Goal: Task Accomplishment & Management: Manage account settings

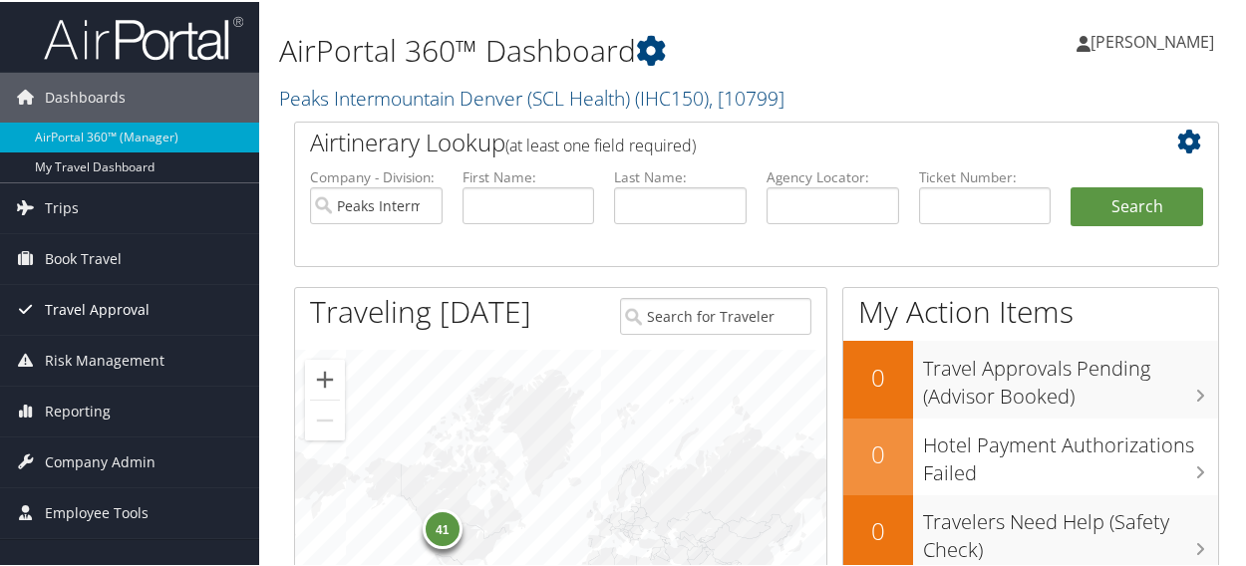
click at [57, 306] on span "Travel Approval" at bounding box center [97, 308] width 105 height 50
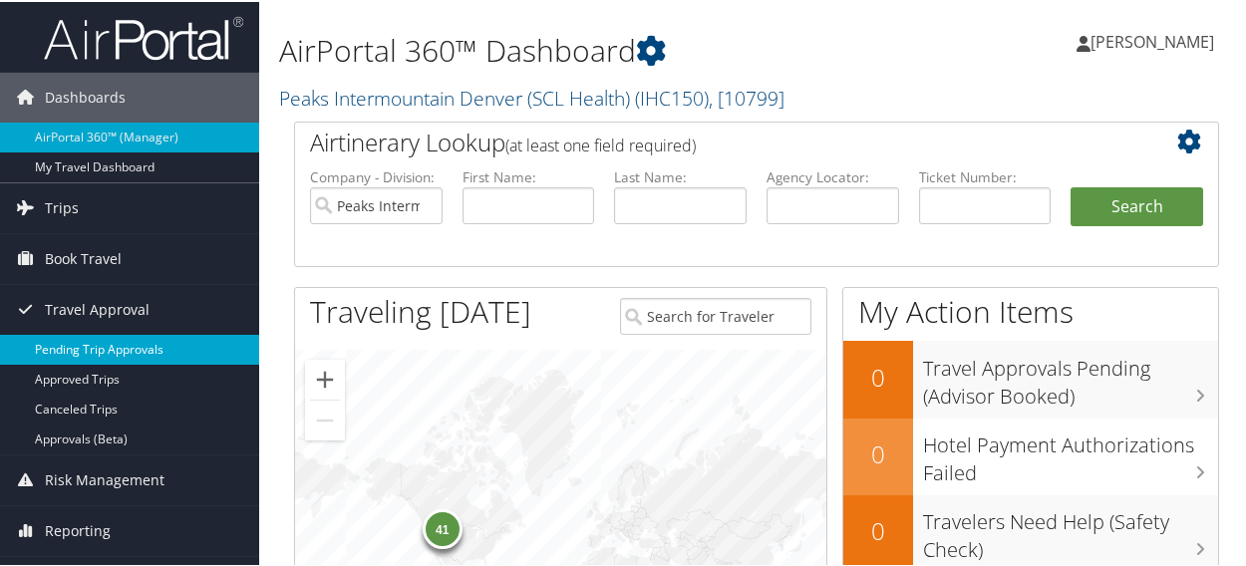
scroll to position [100, 0]
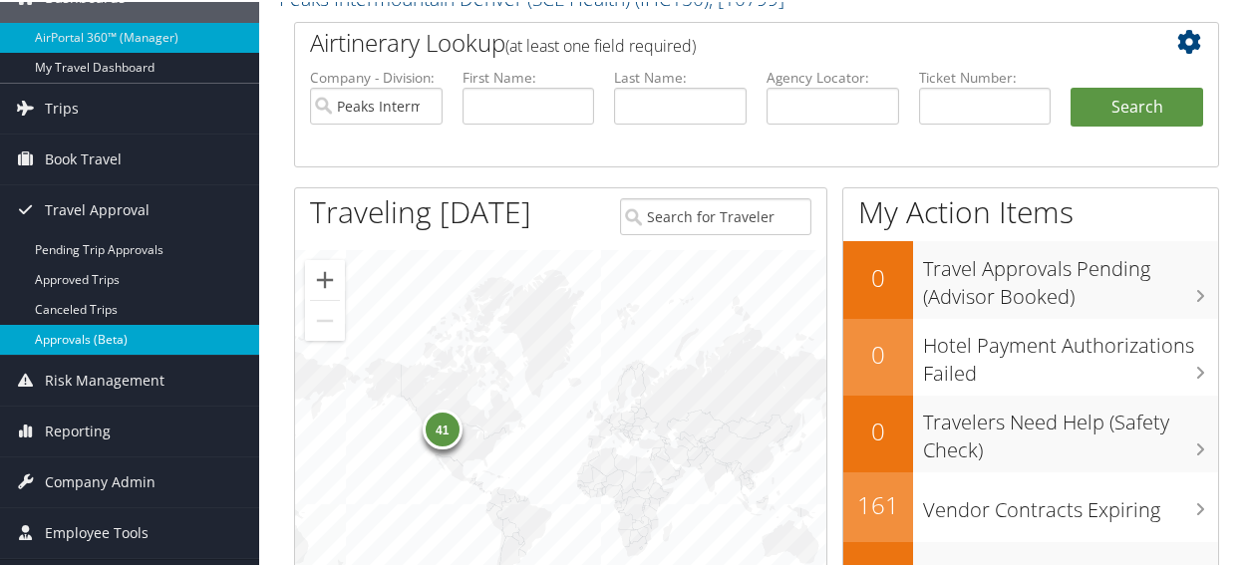
click at [81, 339] on link "Approvals (Beta)" at bounding box center [129, 338] width 259 height 30
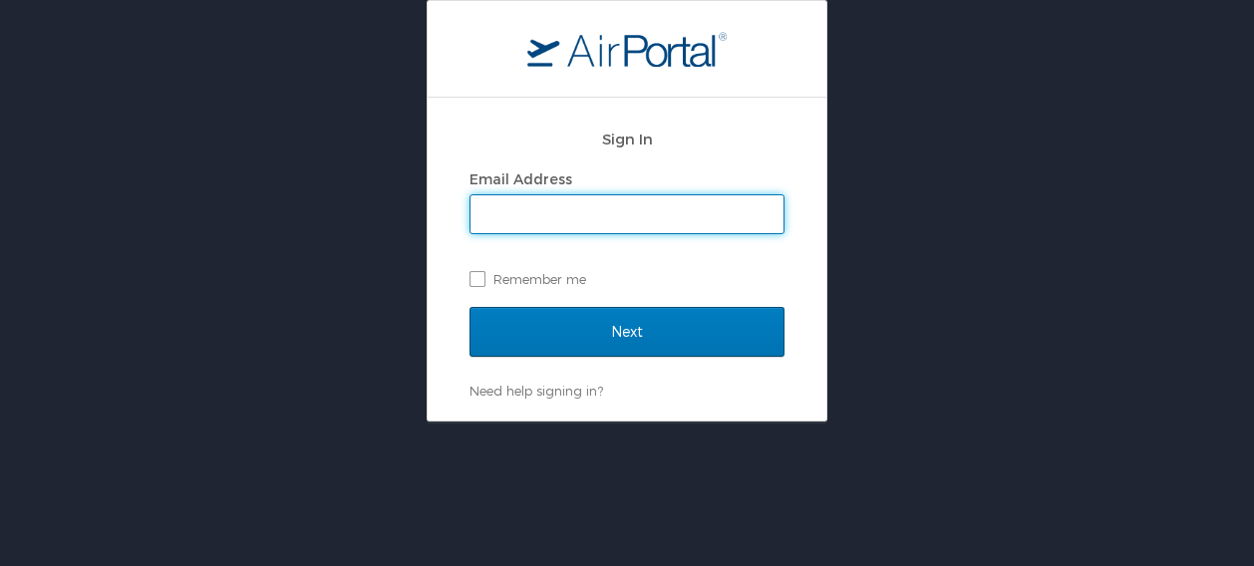
click at [586, 212] on input "Email Address" at bounding box center [626, 214] width 313 height 38
type input "[PERSON_NAME][EMAIL_ADDRESS][PERSON_NAME][DOMAIN_NAME]"
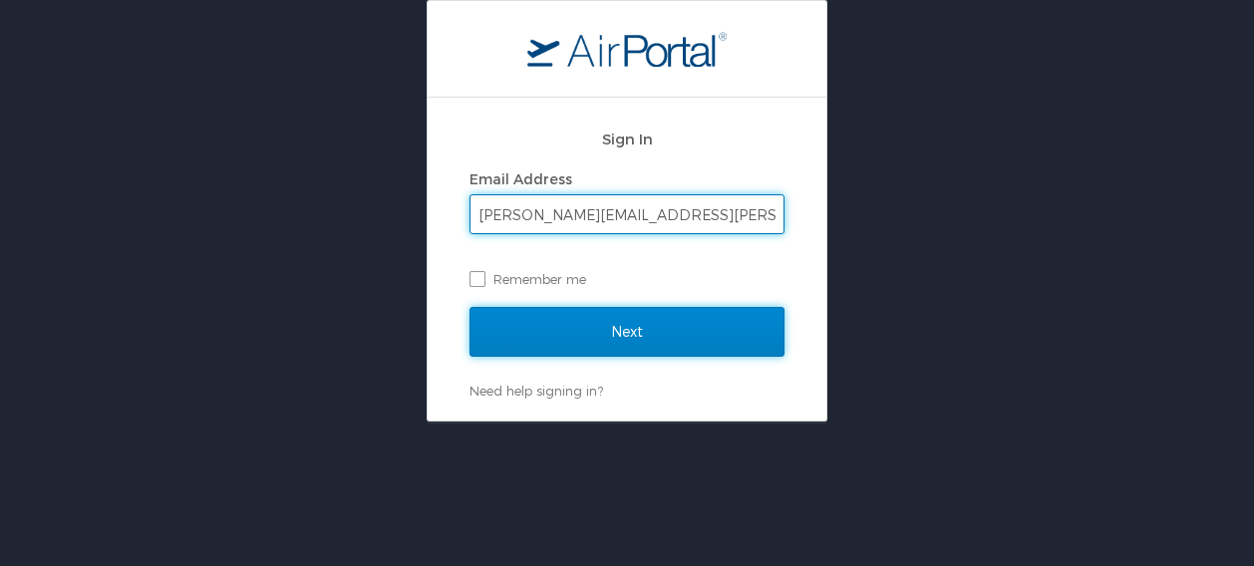
click at [635, 334] on input "Next" at bounding box center [626, 332] width 315 height 50
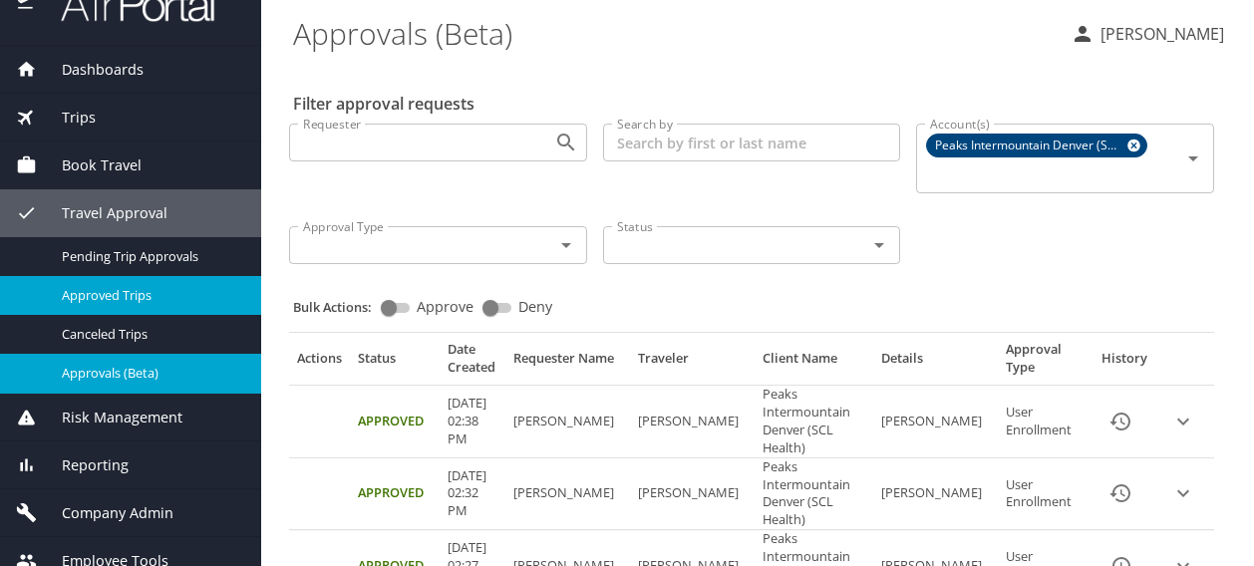
scroll to position [54, 0]
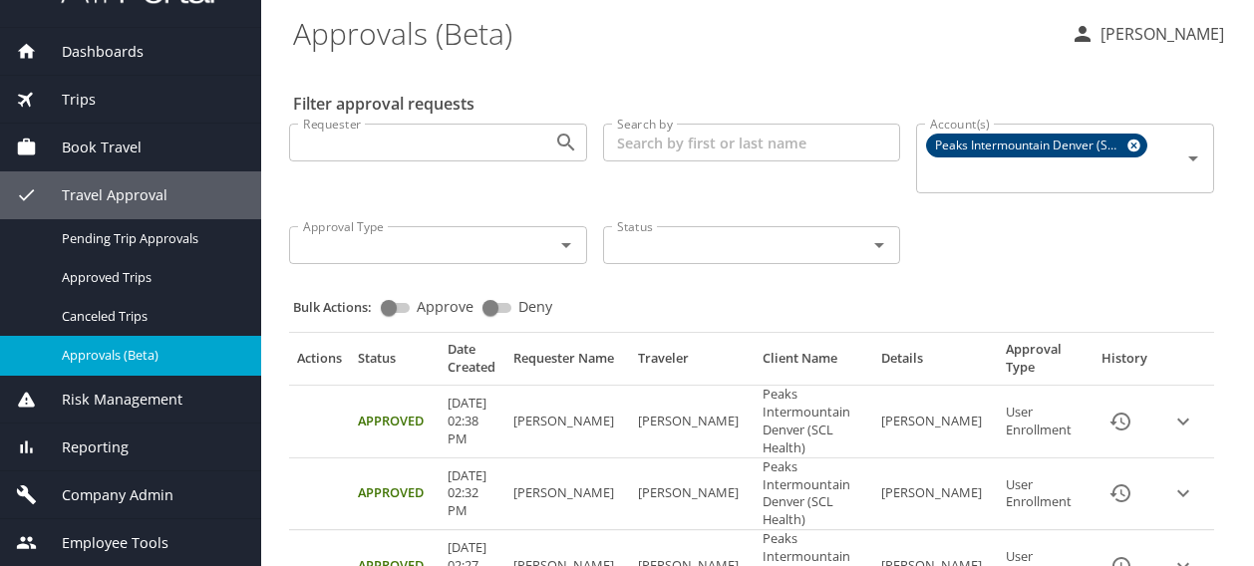
click at [644, 142] on input "Search by" at bounding box center [752, 143] width 298 height 38
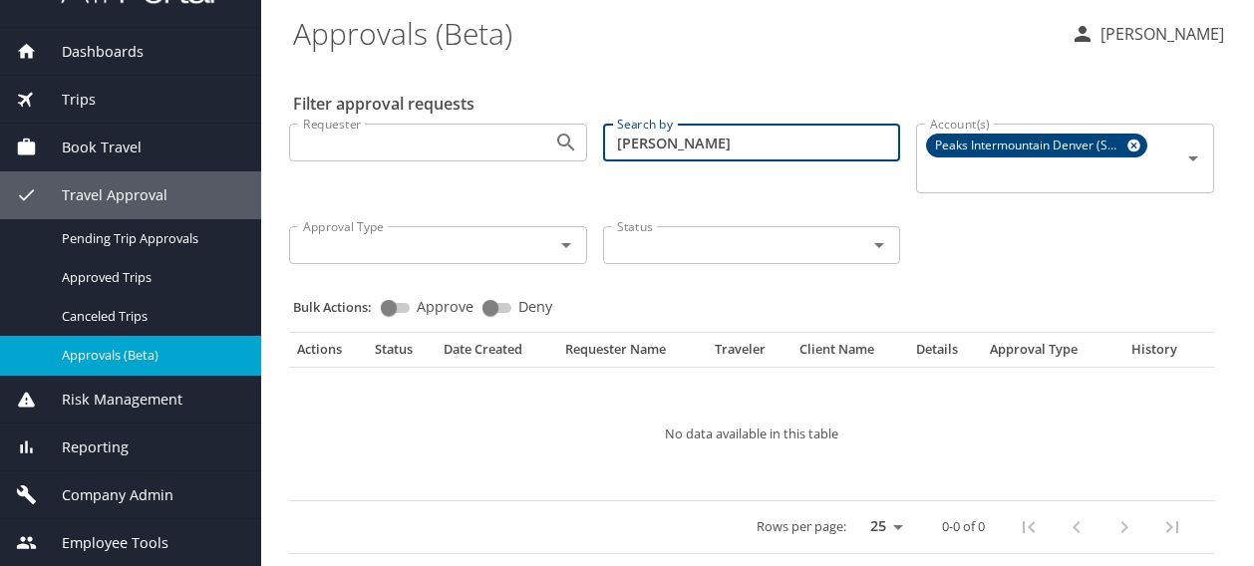
drag, startPoint x: 680, startPoint y: 140, endPoint x: 558, endPoint y: 150, distance: 122.1
click at [558, 150] on div "Requester Requester Search by [PERSON_NAME] Search by Account(s) Peaks Intermou…" at bounding box center [751, 192] width 941 height 168
click at [688, 144] on input "[PERSON_NAME]" at bounding box center [752, 143] width 298 height 38
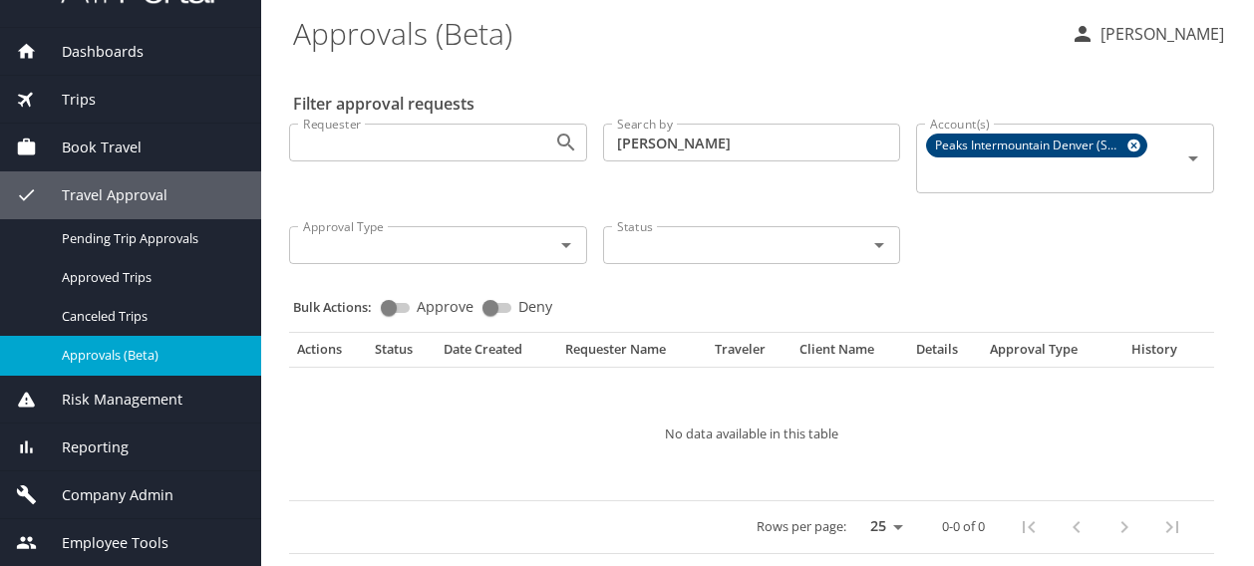
click at [123, 55] on span "Dashboards" at bounding box center [90, 52] width 107 height 22
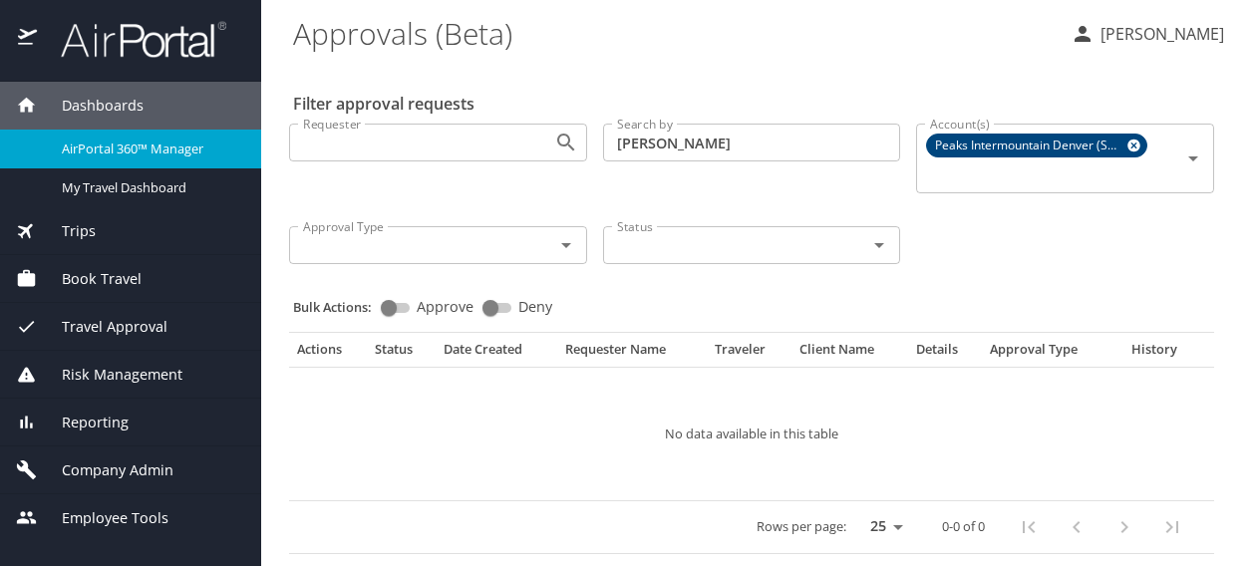
click at [96, 324] on span "Travel Approval" at bounding box center [102, 327] width 131 height 22
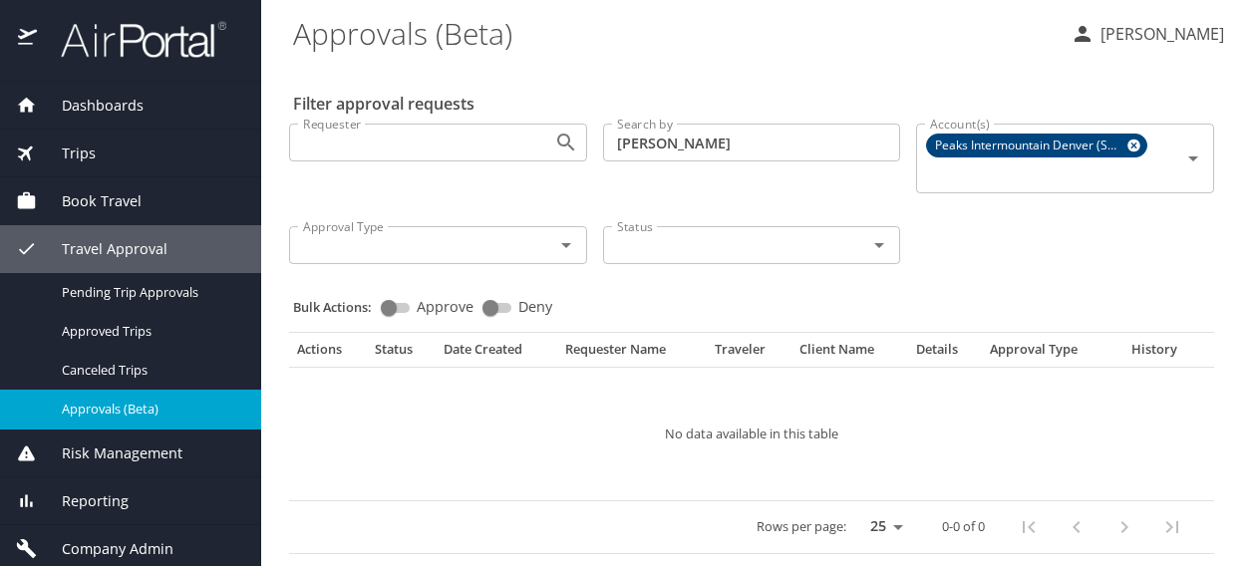
click at [99, 418] on span "Approvals (Beta)" at bounding box center [149, 409] width 175 height 19
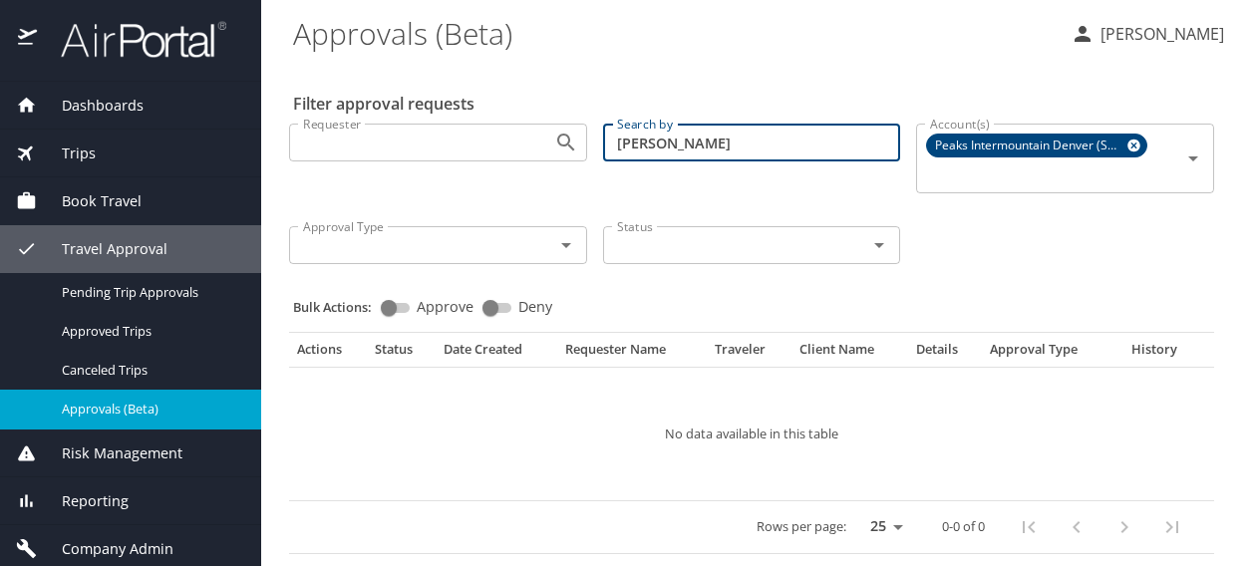
click at [684, 145] on input "[PERSON_NAME]" at bounding box center [752, 143] width 298 height 38
click at [468, 152] on input "Requester" at bounding box center [408, 143] width 227 height 26
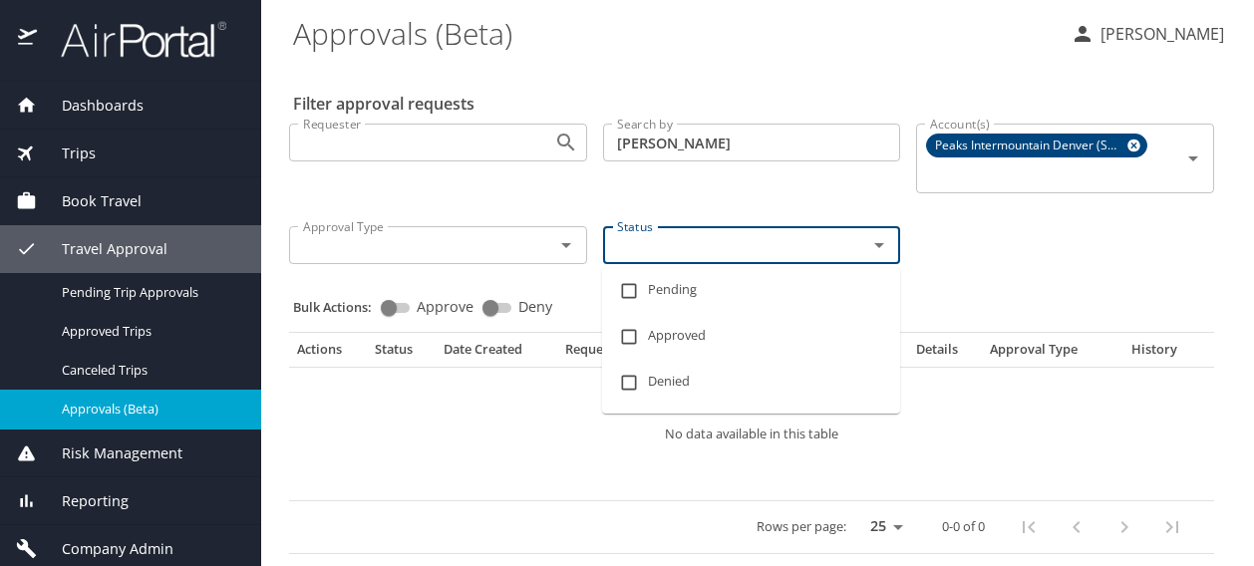
drag, startPoint x: 640, startPoint y: 252, endPoint x: 765, endPoint y: 247, distance: 125.7
click at [642, 252] on input "Status" at bounding box center [722, 245] width 227 height 26
click at [762, 141] on input "[PERSON_NAME]" at bounding box center [752, 143] width 298 height 38
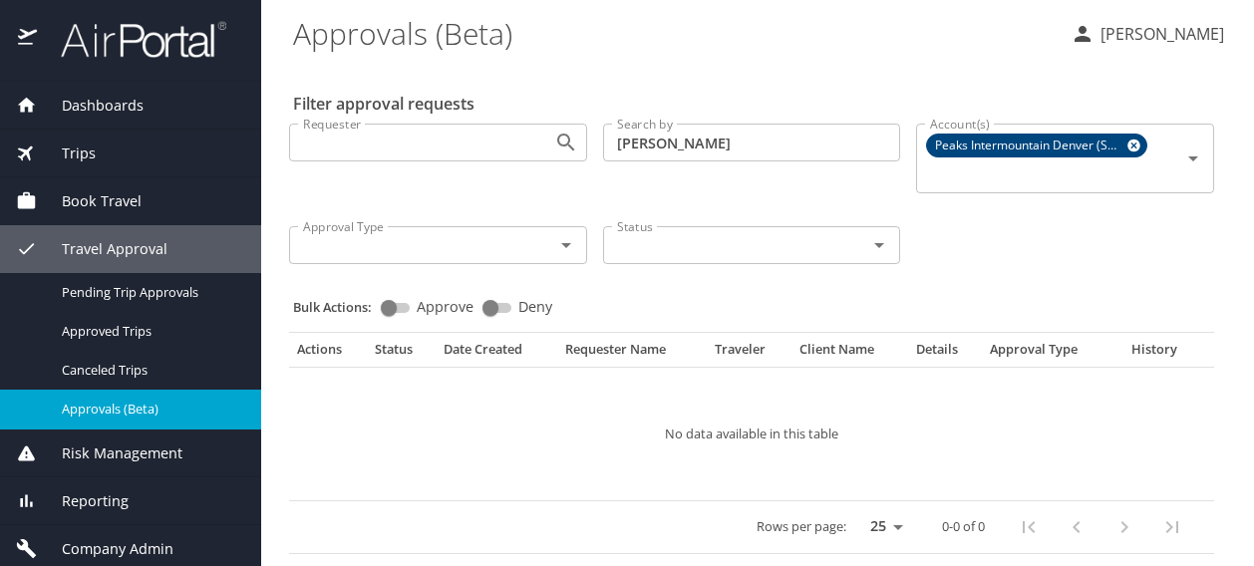
click at [108, 459] on span "Risk Management" at bounding box center [110, 454] width 146 height 22
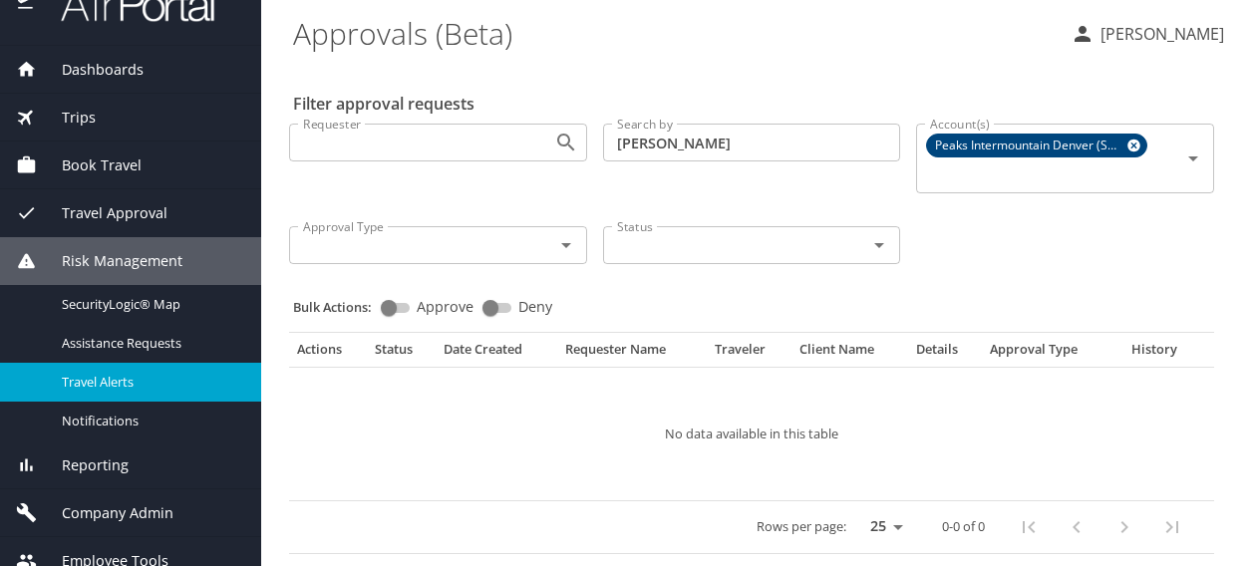
scroll to position [54, 0]
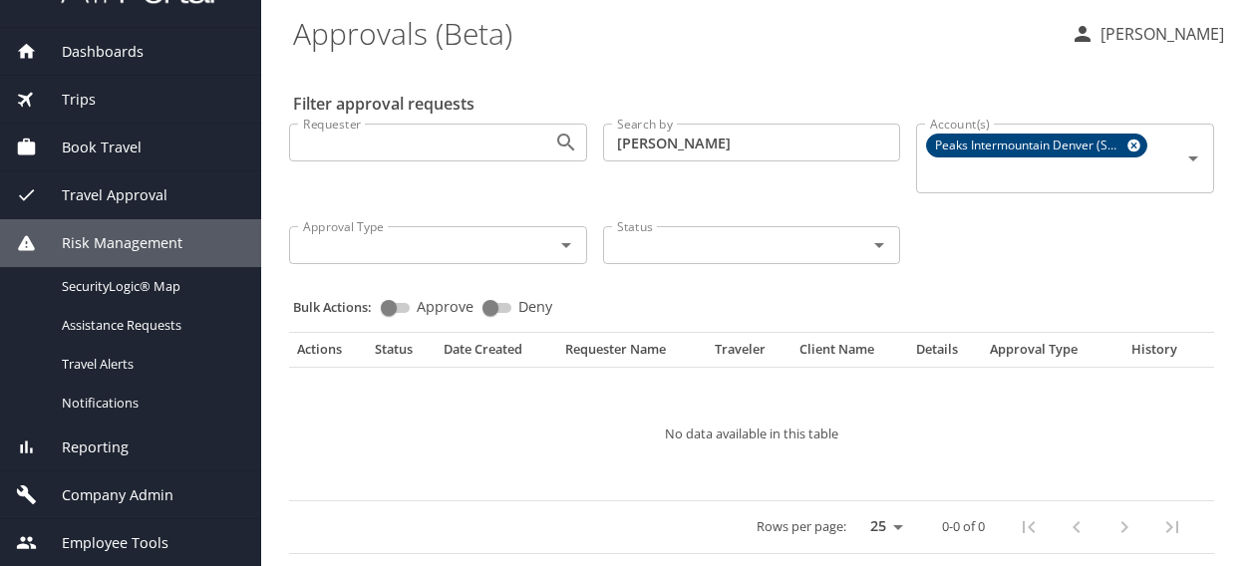
click at [100, 449] on span "Reporting" at bounding box center [83, 448] width 92 height 22
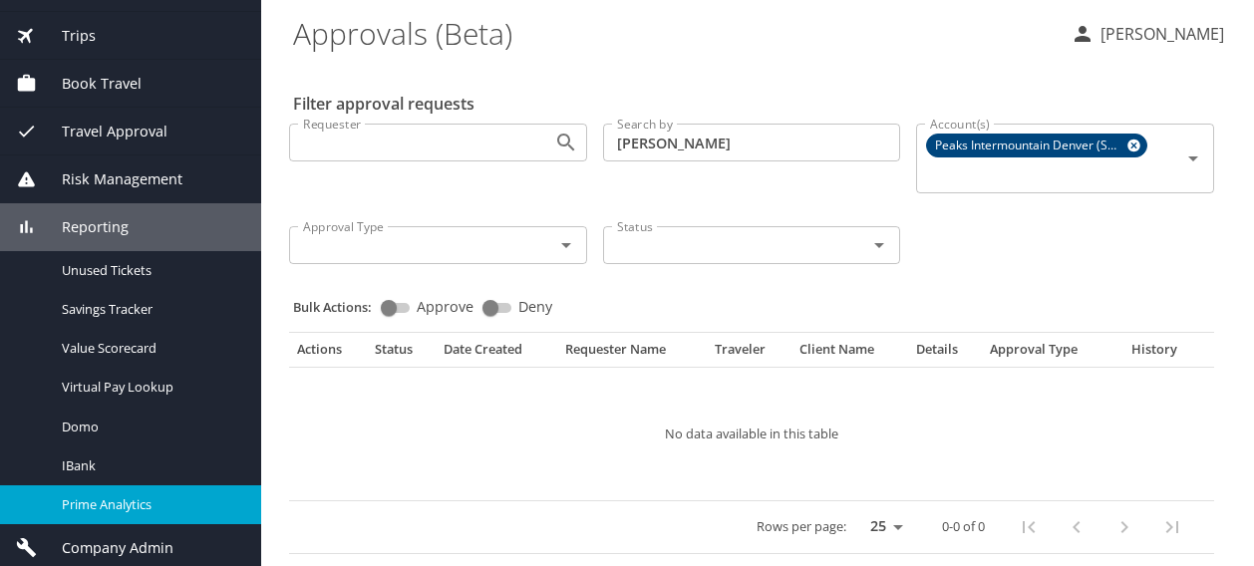
scroll to position [170, 0]
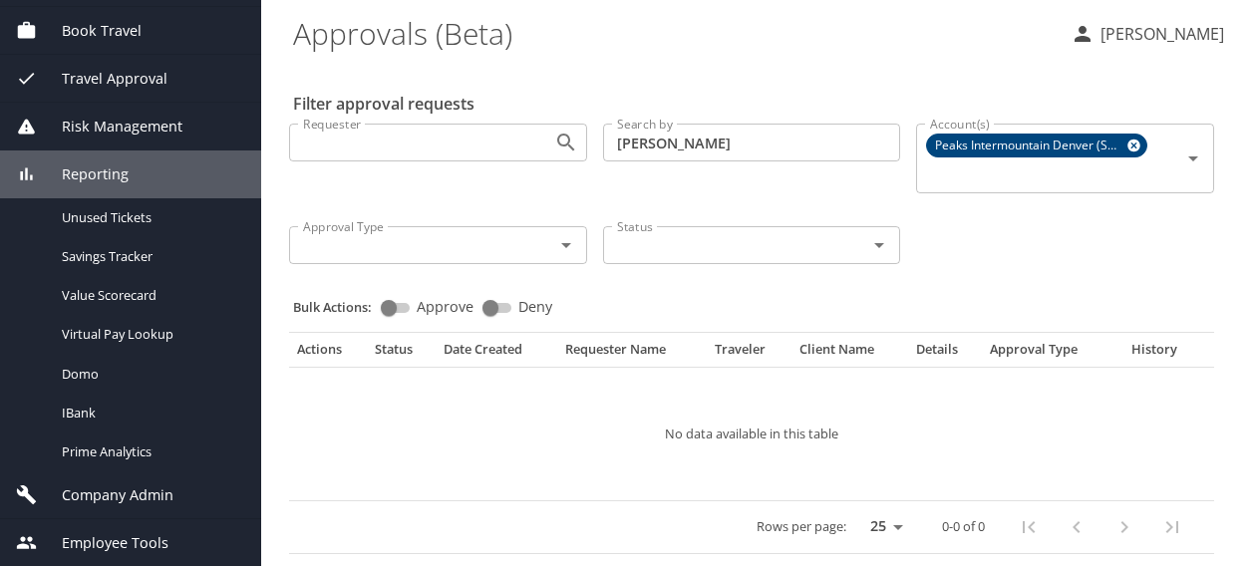
click at [98, 496] on span "Company Admin" at bounding box center [105, 495] width 137 height 22
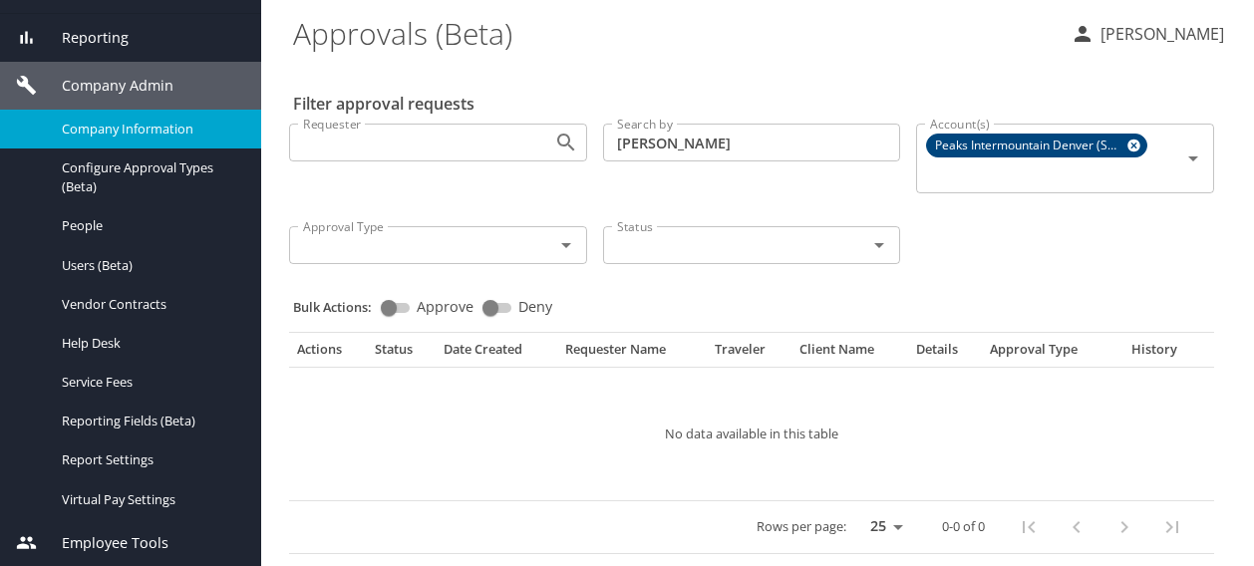
scroll to position [8, 0]
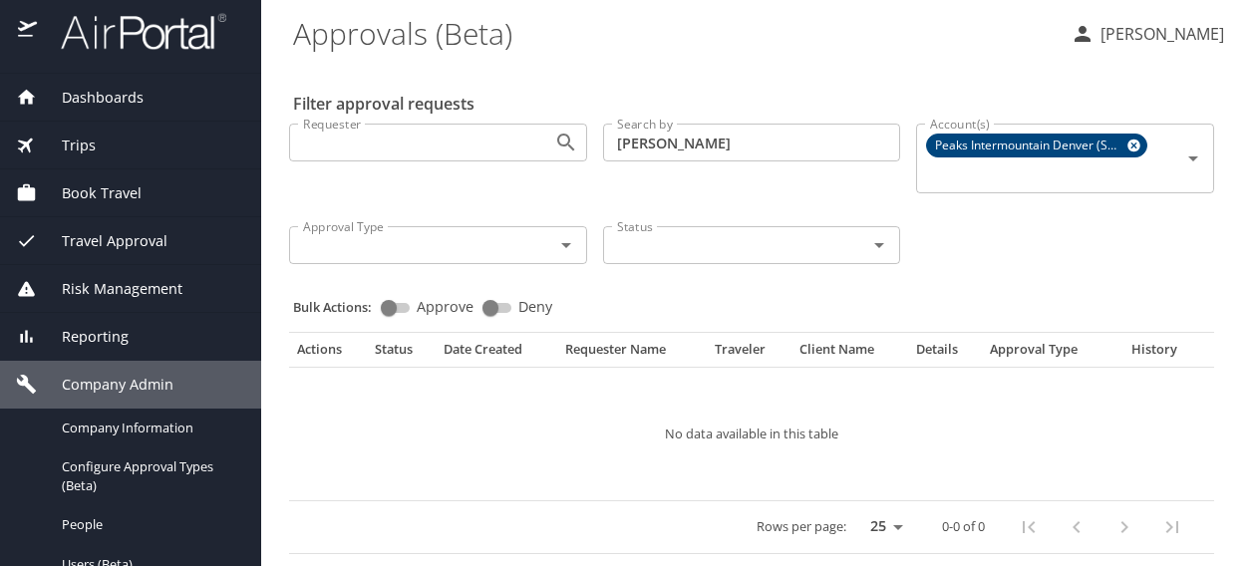
click at [80, 236] on span "Travel Approval" at bounding box center [102, 241] width 131 height 22
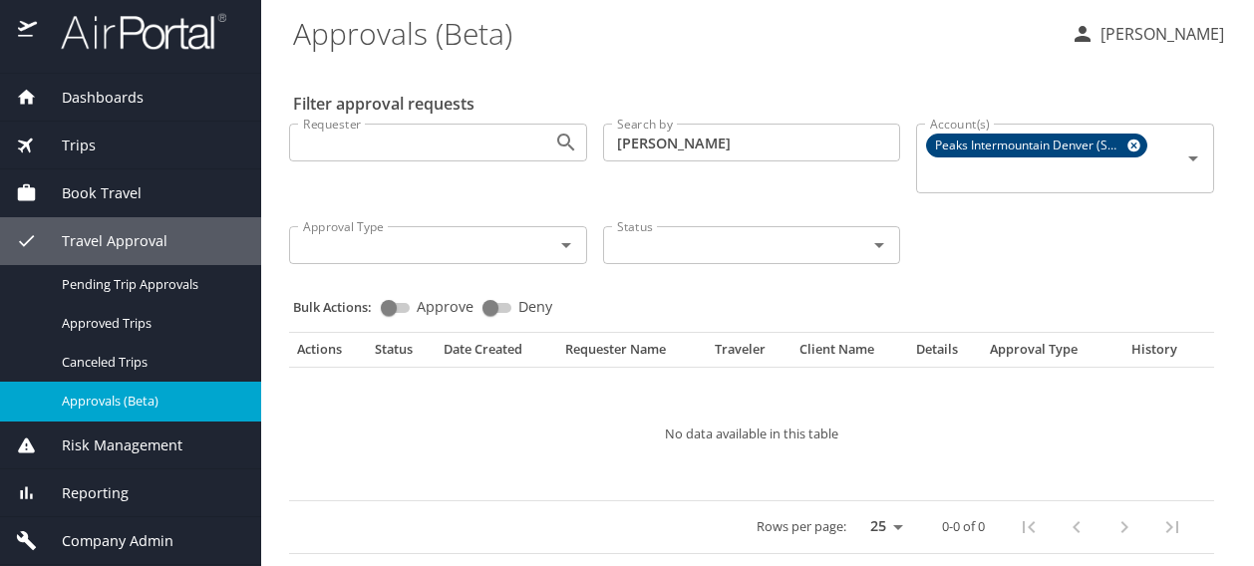
click at [87, 192] on span "Book Travel" at bounding box center [89, 193] width 105 height 22
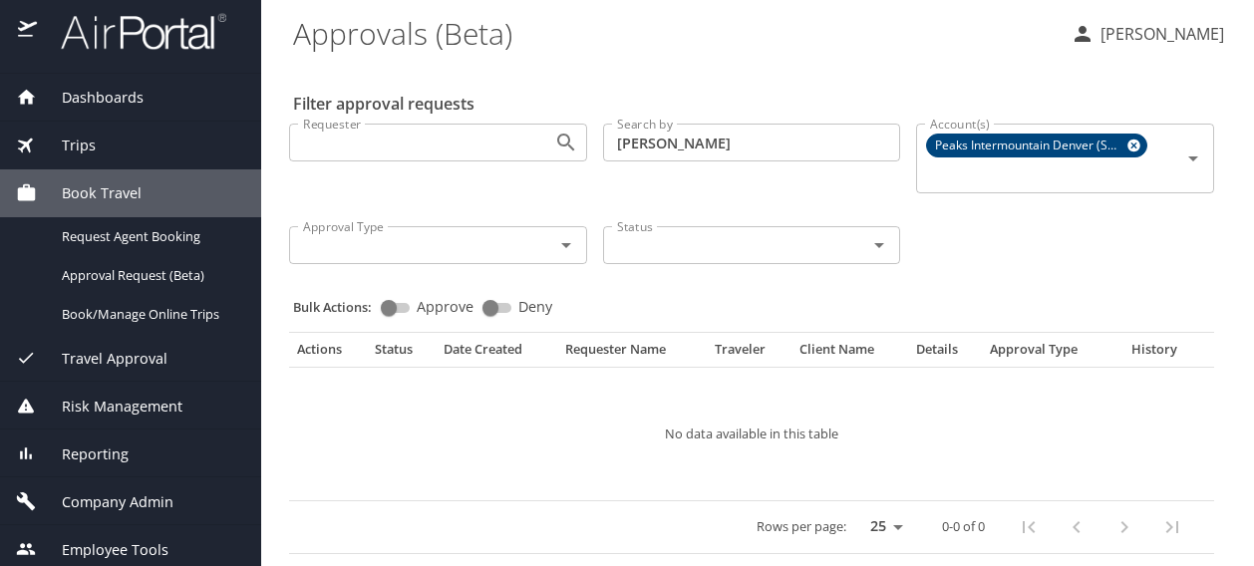
click at [106, 360] on span "Travel Approval" at bounding box center [102, 359] width 131 height 22
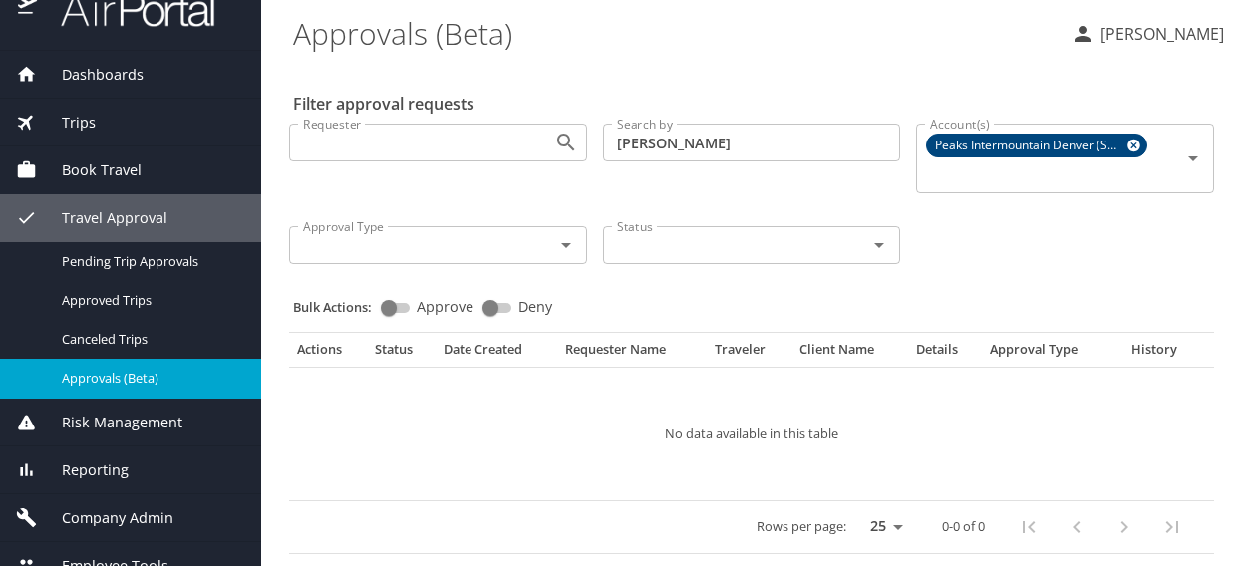
scroll to position [54, 0]
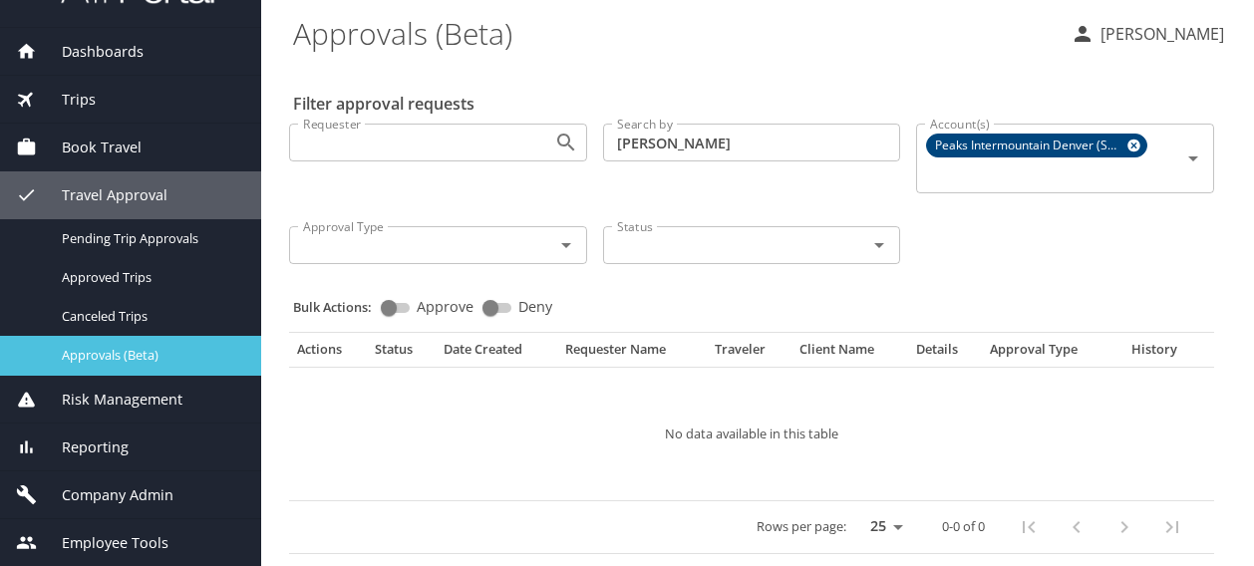
click at [95, 354] on span "Approvals (Beta)" at bounding box center [149, 355] width 175 height 19
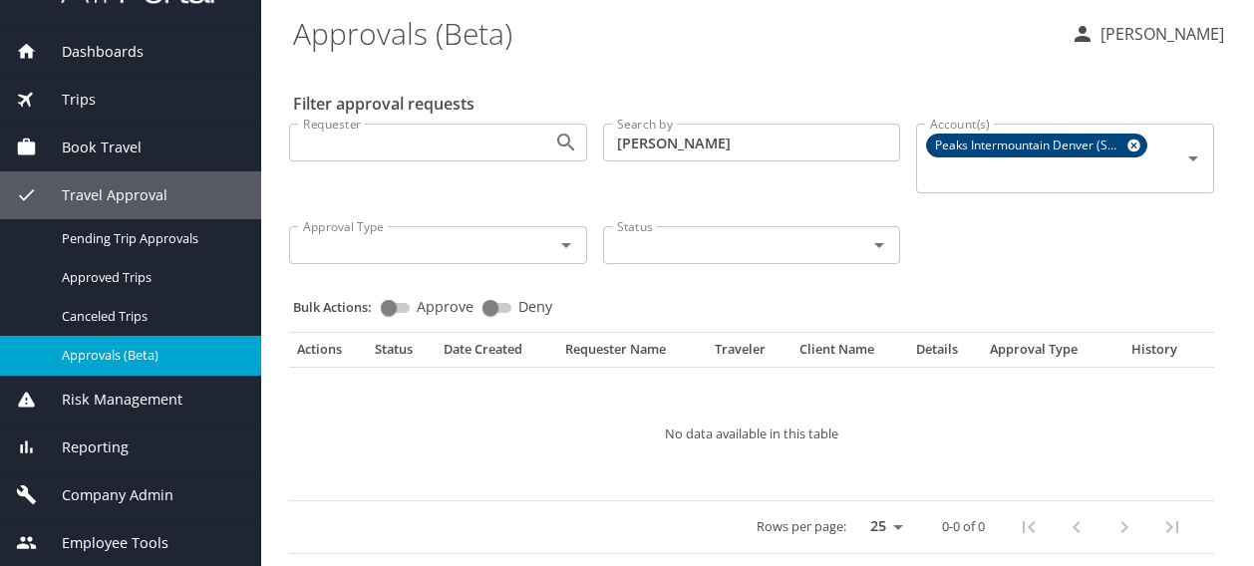
click at [705, 145] on input "[PERSON_NAME]" at bounding box center [752, 143] width 298 height 38
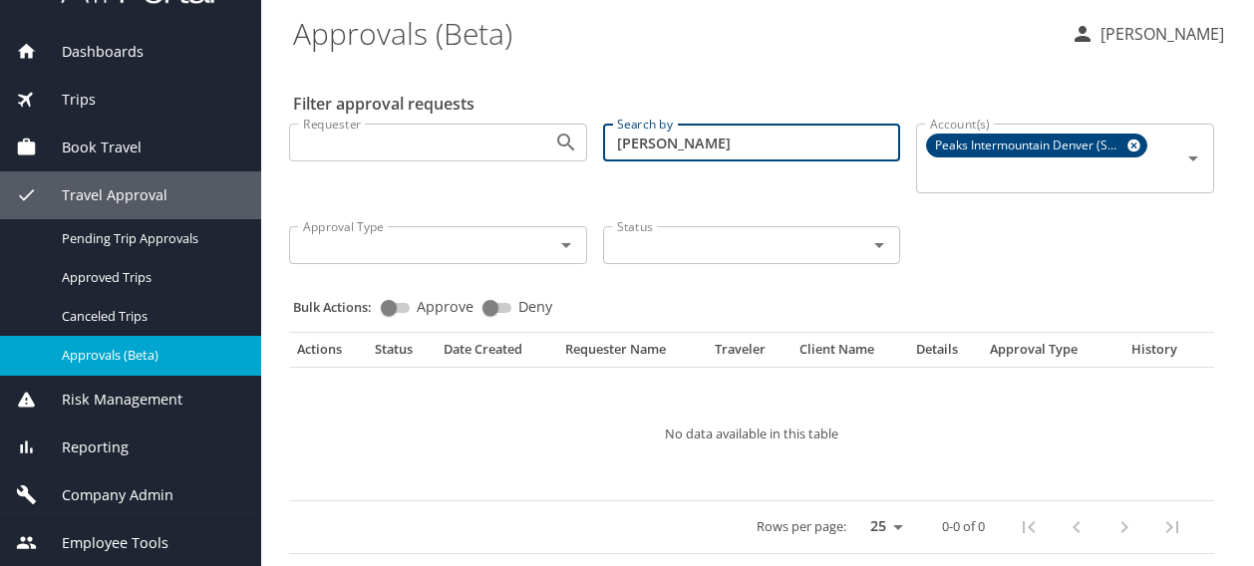
drag, startPoint x: 704, startPoint y: 147, endPoint x: 558, endPoint y: 166, distance: 146.9
click at [558, 166] on div "Requester Requester Search by [PERSON_NAME] Search by Account(s) Peaks Intermou…" at bounding box center [751, 192] width 941 height 168
type input "[PERSON_NAME]"
drag, startPoint x: 670, startPoint y: 146, endPoint x: 615, endPoint y: 137, distance: 55.5
click at [615, 137] on input "[PERSON_NAME]" at bounding box center [752, 143] width 298 height 38
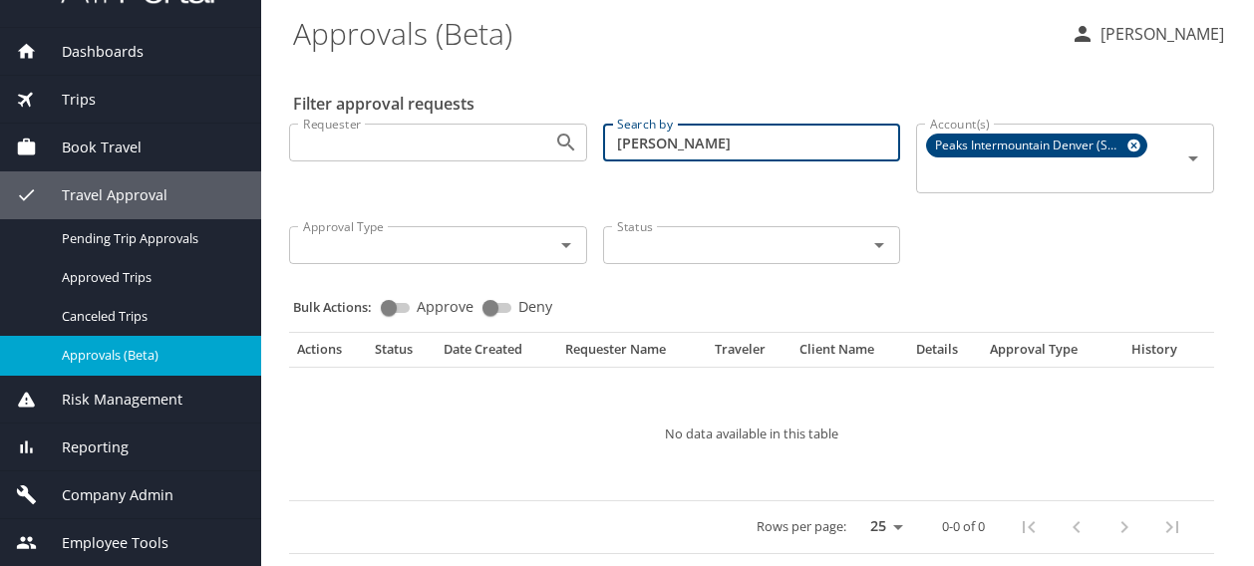
click at [67, 106] on span "Trips" at bounding box center [66, 100] width 59 height 22
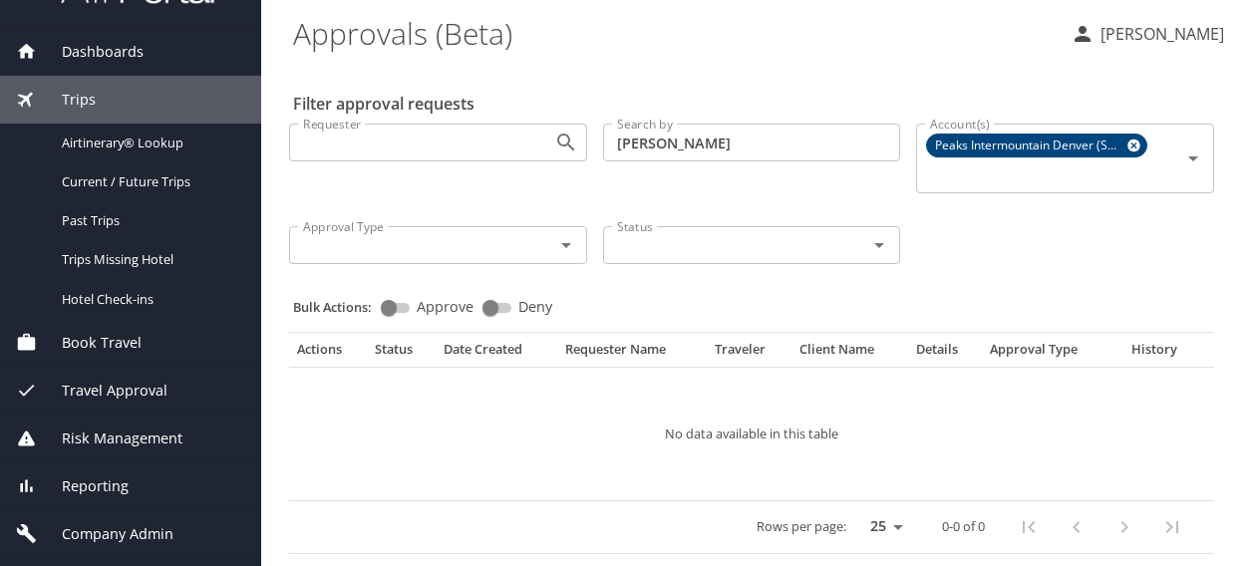
click at [110, 49] on span "Dashboards" at bounding box center [90, 52] width 107 height 22
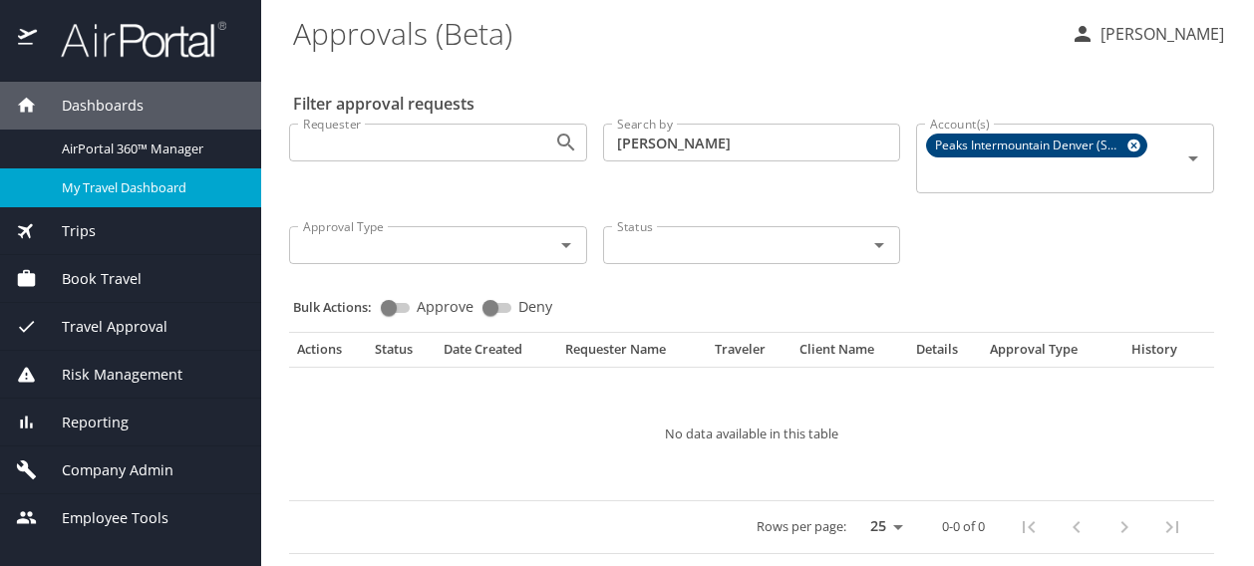
scroll to position [0, 0]
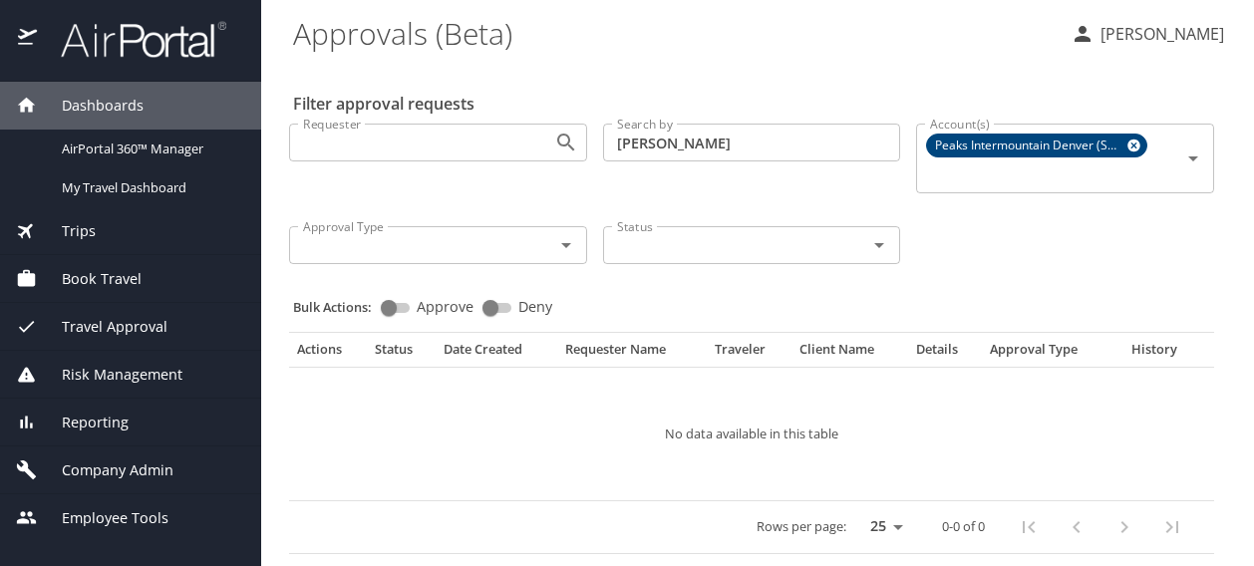
click at [127, 377] on span "Risk Management" at bounding box center [110, 375] width 146 height 22
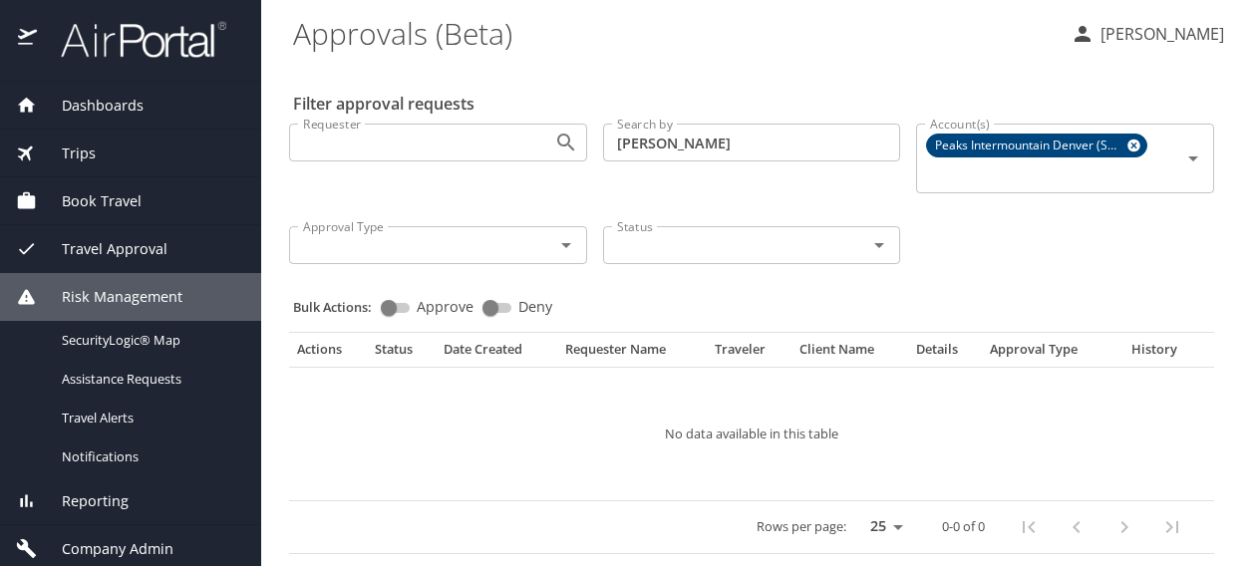
click at [108, 245] on span "Travel Approval" at bounding box center [102, 249] width 131 height 22
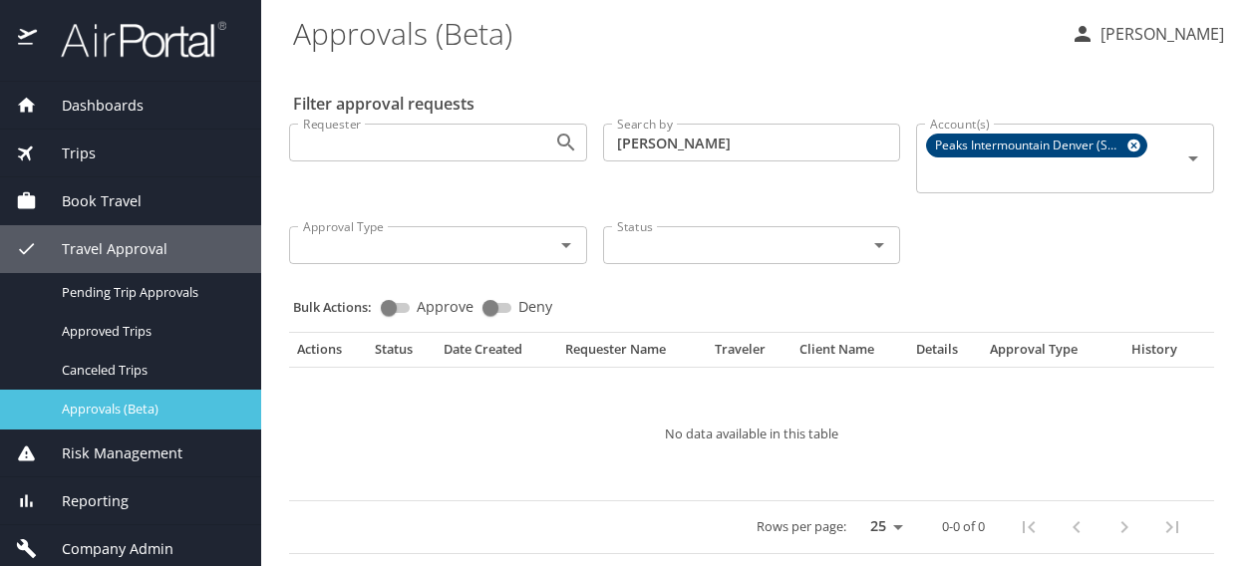
click at [101, 413] on span "Approvals (Beta)" at bounding box center [149, 409] width 175 height 19
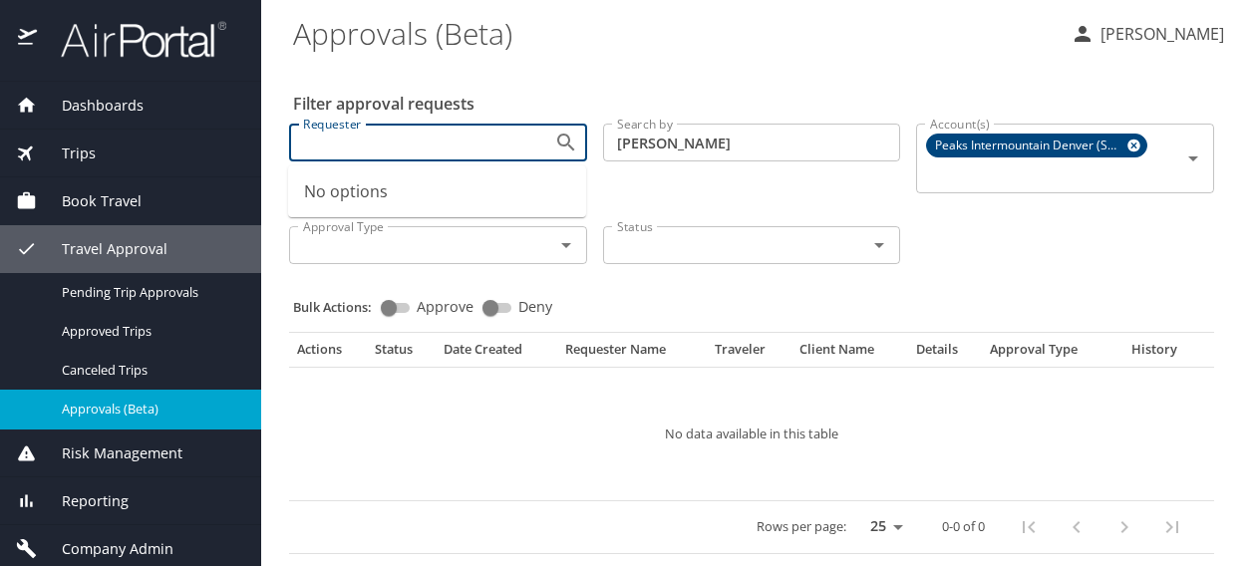
click at [379, 134] on input "Requester" at bounding box center [408, 143] width 227 height 26
click at [696, 148] on input "[PERSON_NAME]" at bounding box center [752, 143] width 298 height 38
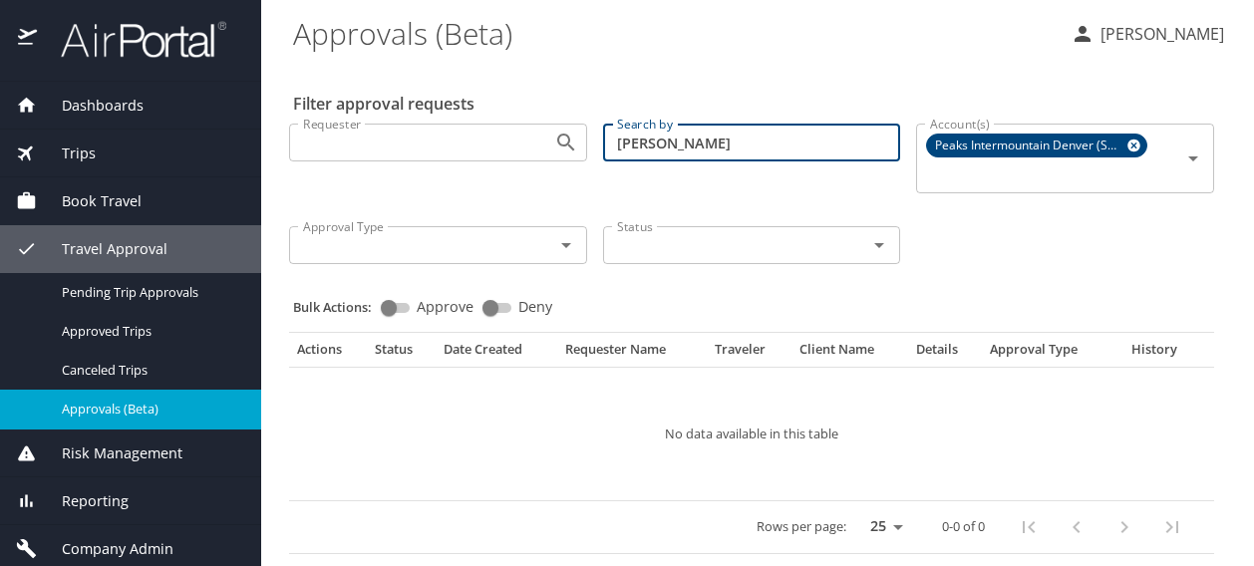
drag, startPoint x: 670, startPoint y: 145, endPoint x: 606, endPoint y: 137, distance: 64.3
click at [606, 137] on input "[PERSON_NAME]" at bounding box center [752, 143] width 298 height 38
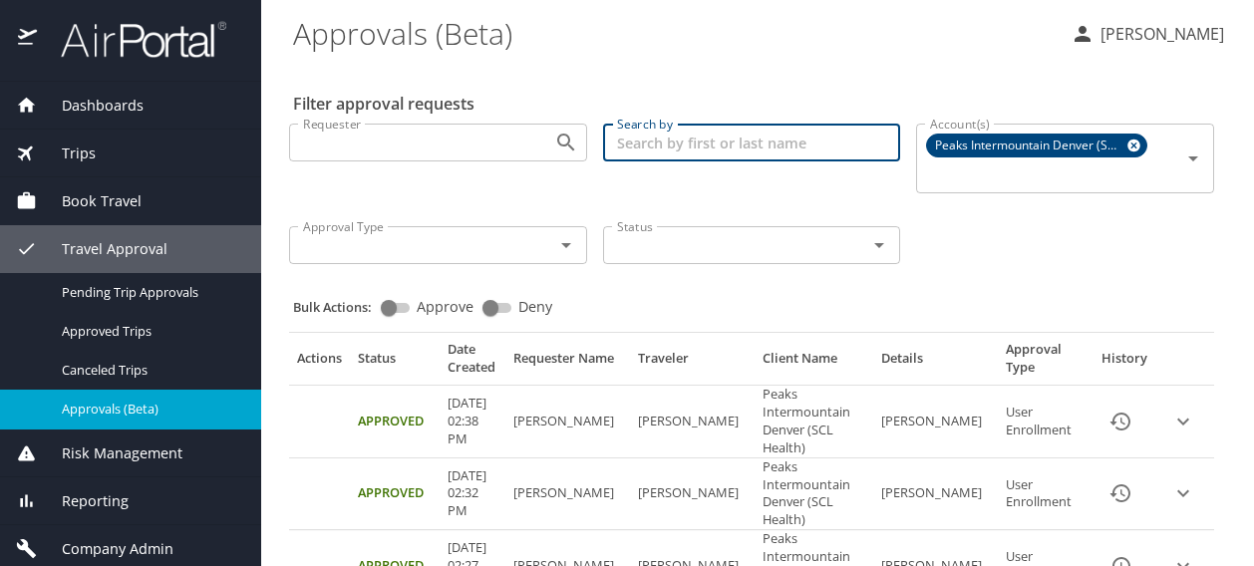
click at [665, 141] on input "Search by" at bounding box center [752, 143] width 298 height 38
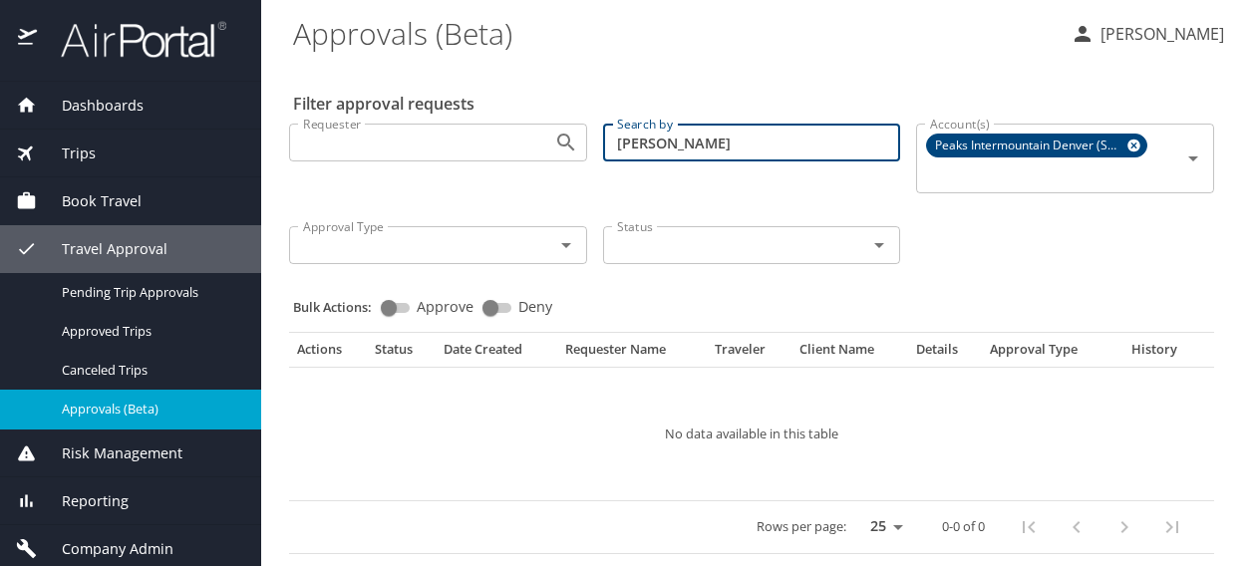
drag, startPoint x: 684, startPoint y: 145, endPoint x: 572, endPoint y: 156, distance: 112.3
click at [572, 156] on div "Requester Requester Search by [PERSON_NAME] Search by Account(s) Peaks Intermou…" at bounding box center [751, 192] width 941 height 168
type input "[PERSON_NAME]"
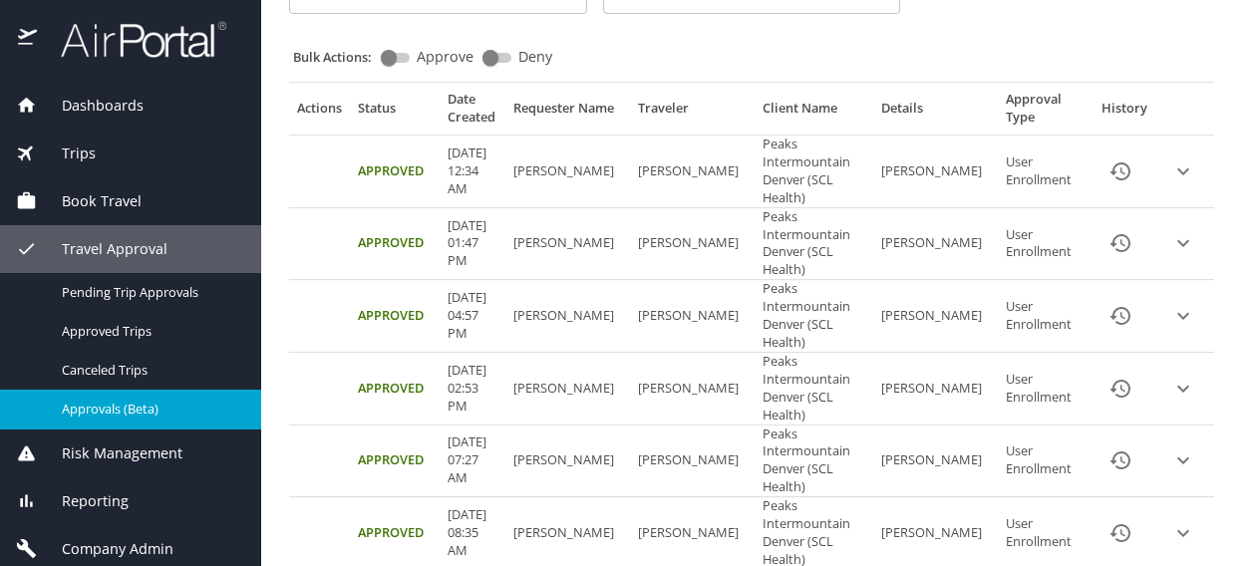
scroll to position [267, 0]
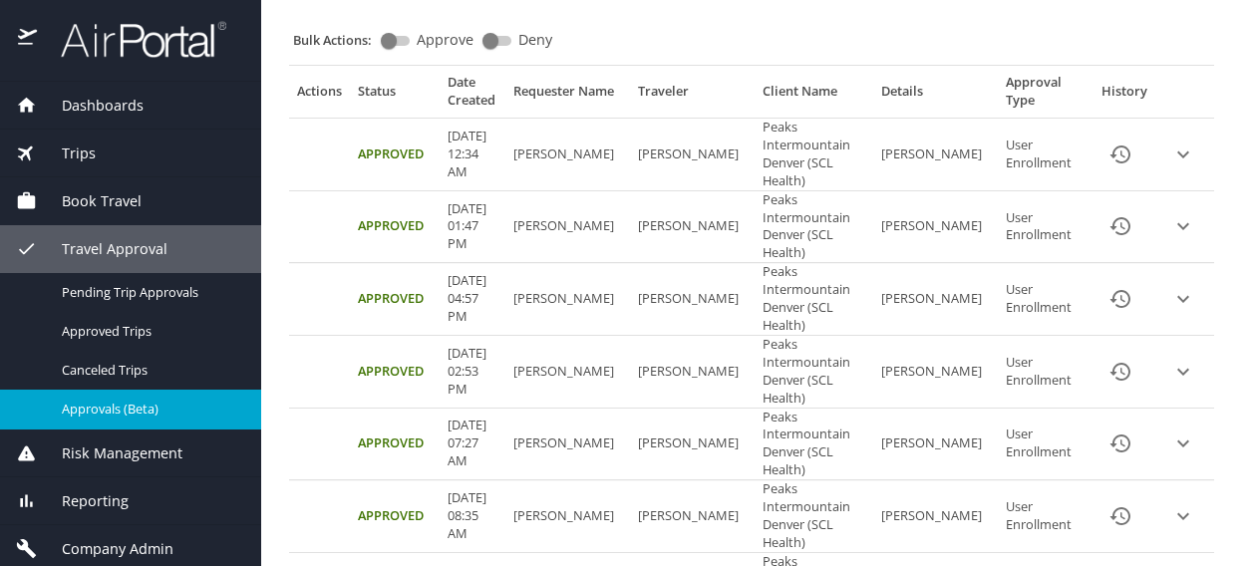
select select "50"
